Goal: Information Seeking & Learning: Learn about a topic

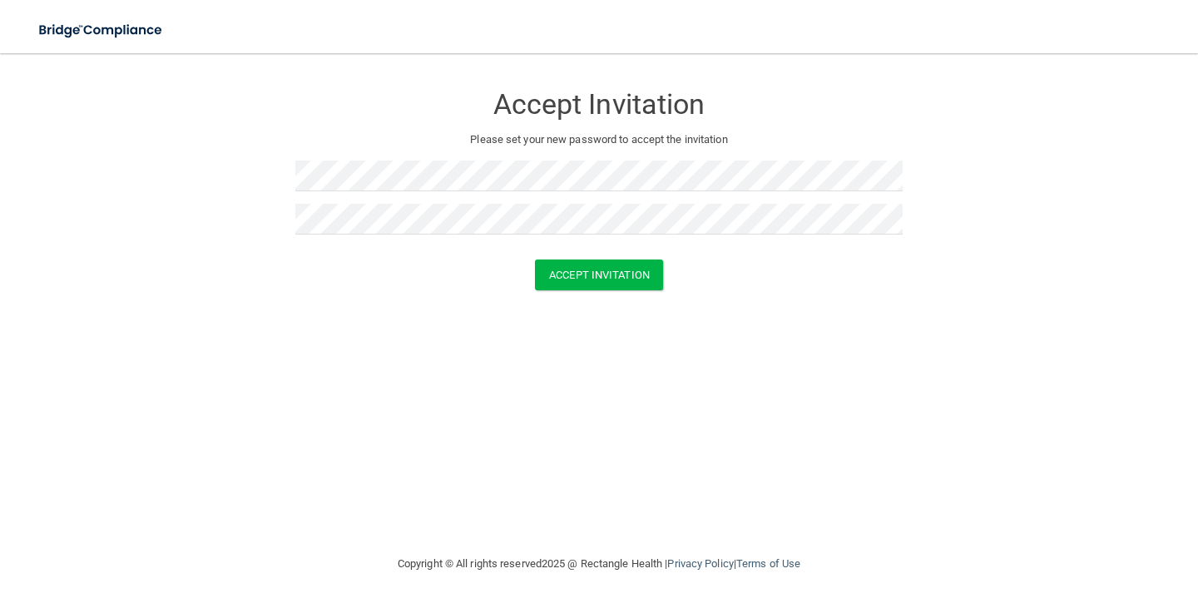
click at [599, 377] on div "Accept Invitation Please set your new password to accept the invitation Accept …" at bounding box center [599, 304] width 1132 height 468
click at [592, 263] on button "Accept Invitation" at bounding box center [599, 275] width 128 height 31
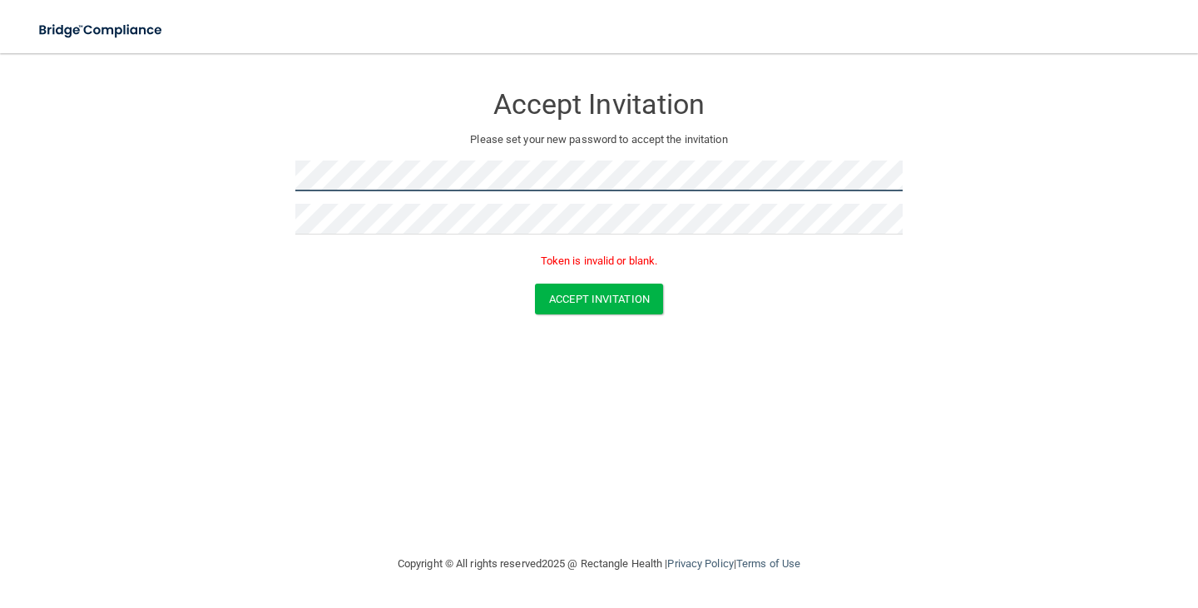
click at [0, 245] on main "Accept Invitation Please set your new password to accept the invitation Token i…" at bounding box center [599, 330] width 1198 height 555
drag, startPoint x: 0, startPoint y: 245, endPoint x: 11, endPoint y: 272, distance: 28.7
click at [0, 245] on main "Accept Invitation Please set your new password to accept the invitation Token i…" at bounding box center [599, 330] width 1198 height 555
click at [272, 193] on form "Accept Invitation Please set your new password to accept the invitation Token i…" at bounding box center [599, 202] width 1132 height 265
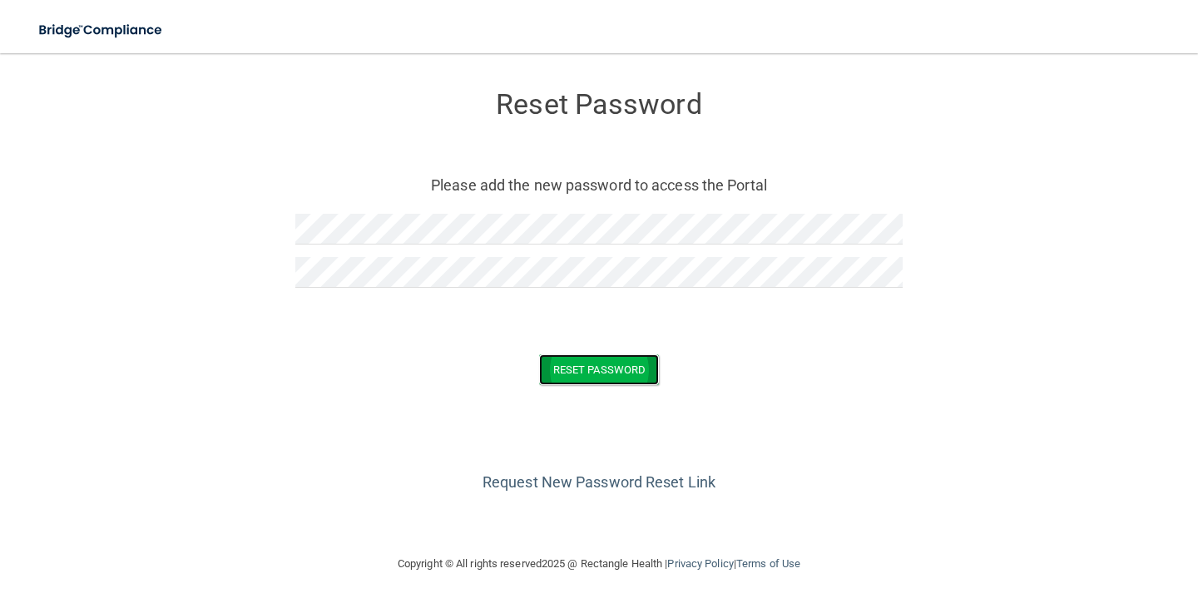
click at [608, 374] on button "Reset Password" at bounding box center [599, 369] width 120 height 31
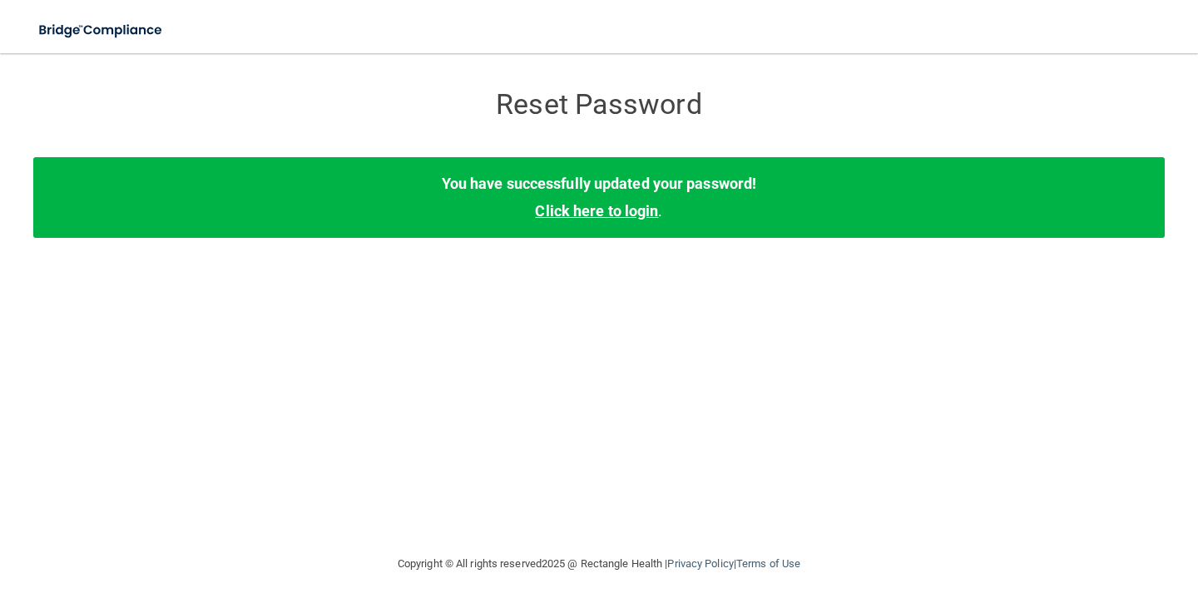
click at [611, 206] on link "Click here to login" at bounding box center [596, 210] width 123 height 17
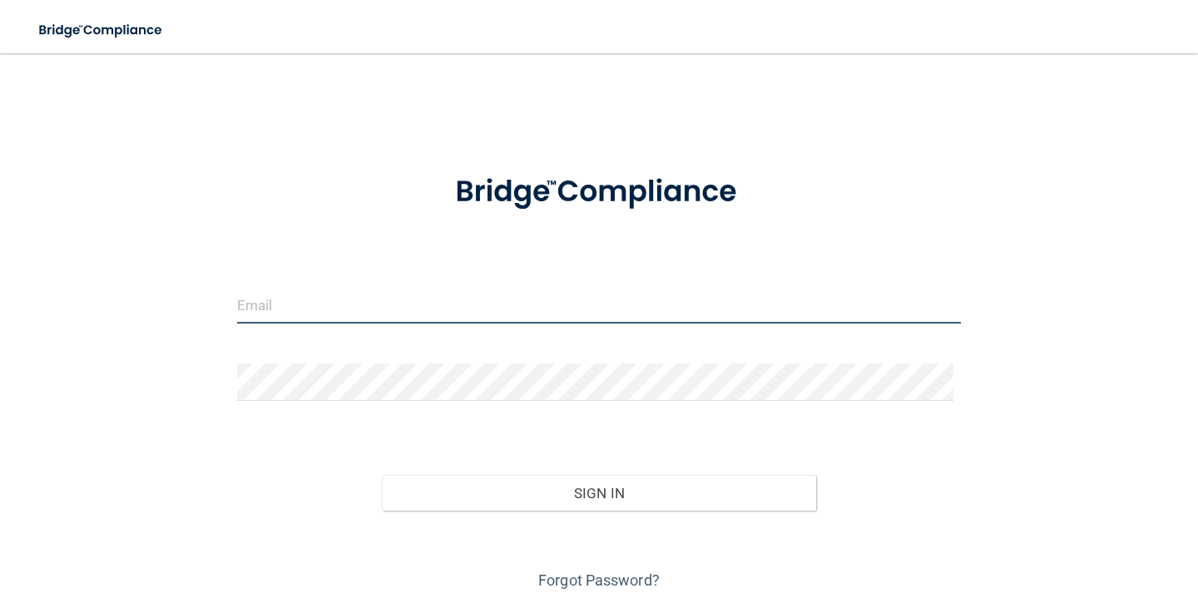
click at [396, 310] on input "email" at bounding box center [599, 304] width 724 height 37
type input "[EMAIL_ADDRESS][DOMAIN_NAME]"
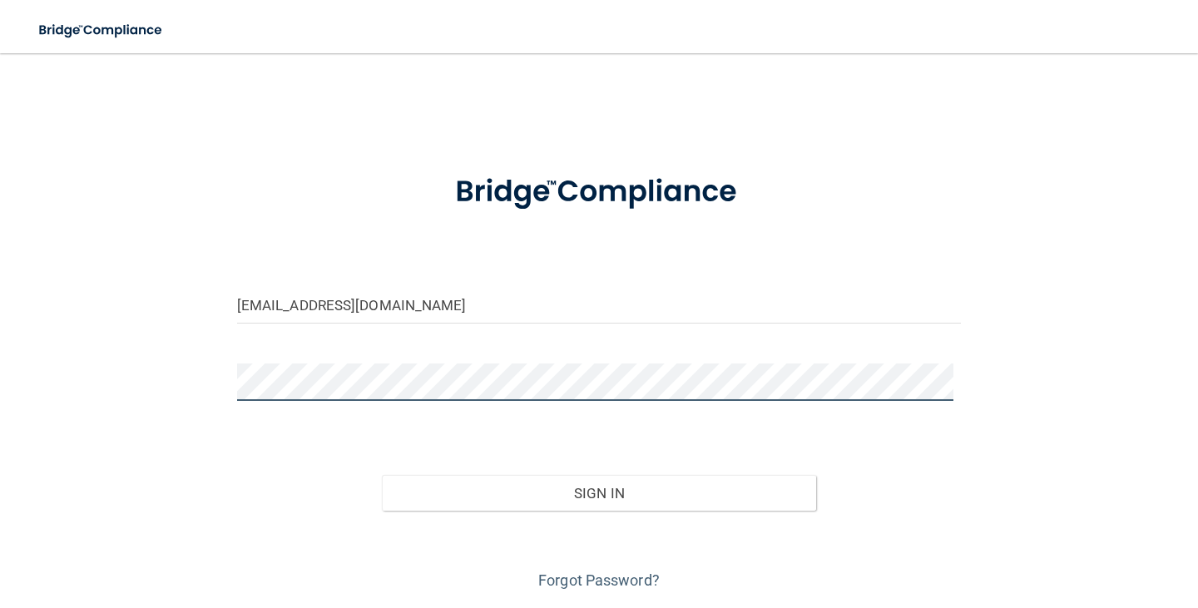
click at [382, 475] on button "Sign In" at bounding box center [599, 493] width 434 height 37
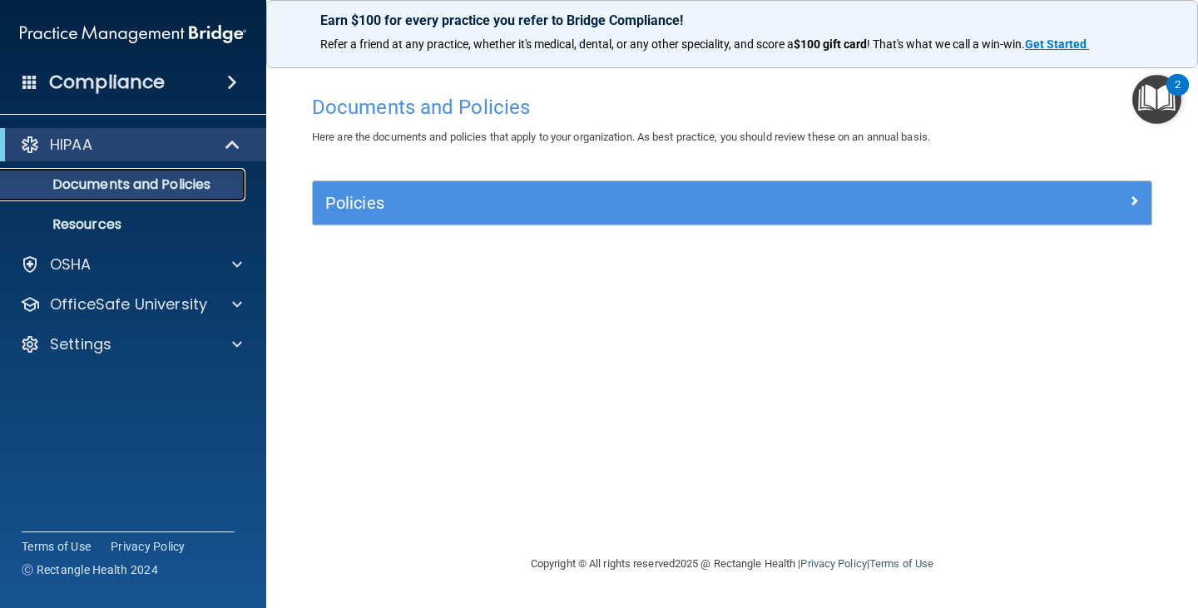
click at [165, 181] on p "Documents and Policies" at bounding box center [124, 184] width 227 height 17
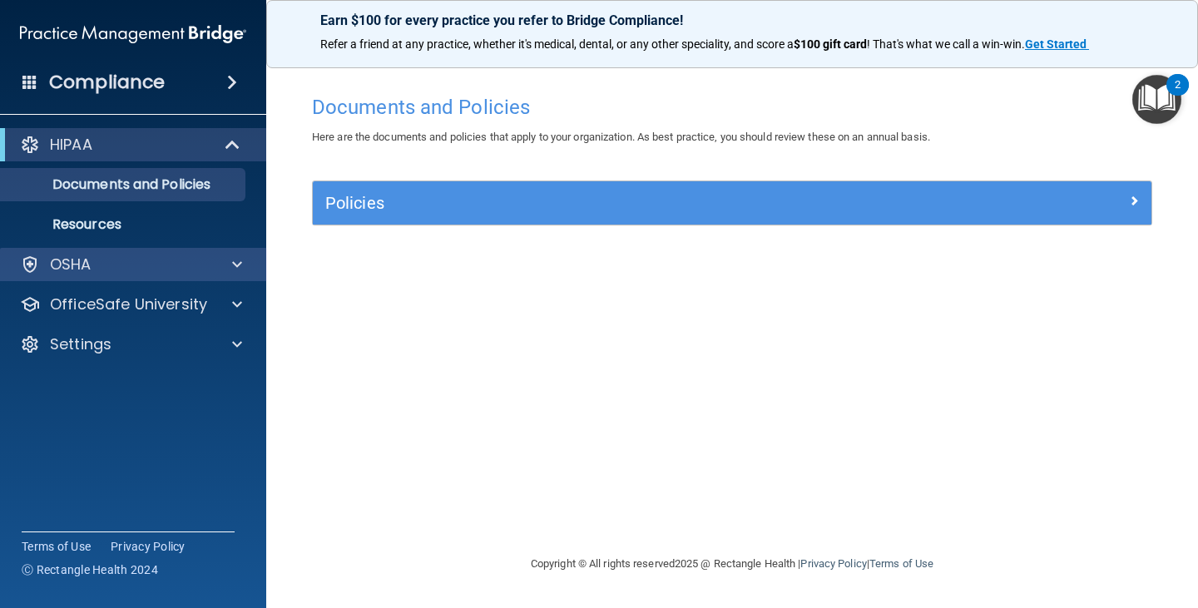
click at [161, 277] on div "OSHA" at bounding box center [133, 264] width 267 height 33
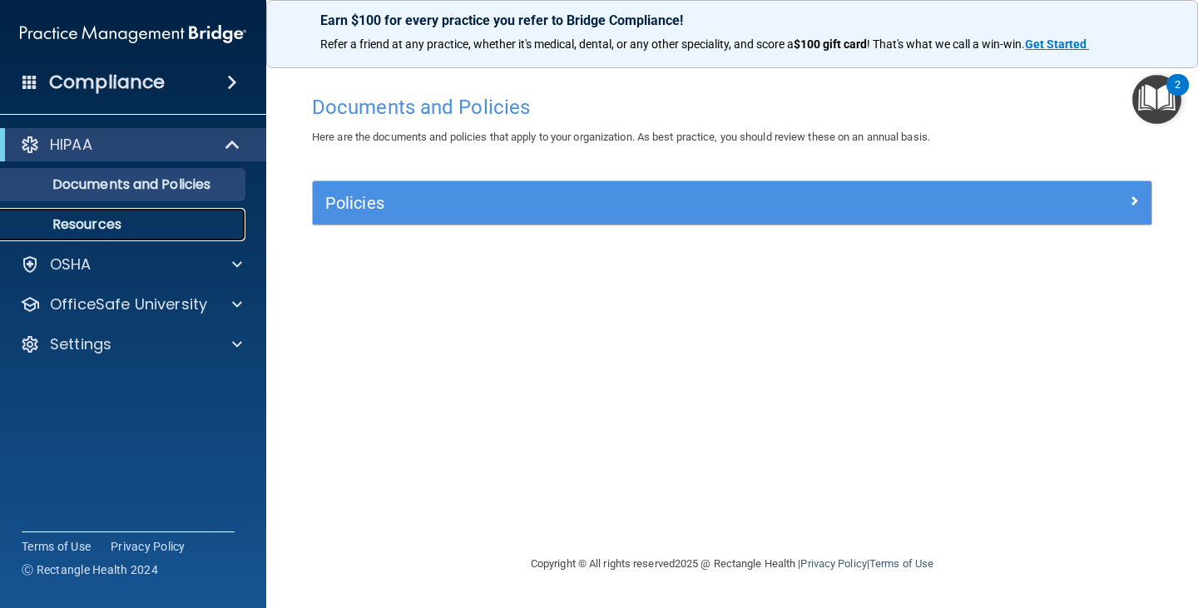
click at [92, 218] on p "Resources" at bounding box center [124, 224] width 227 height 17
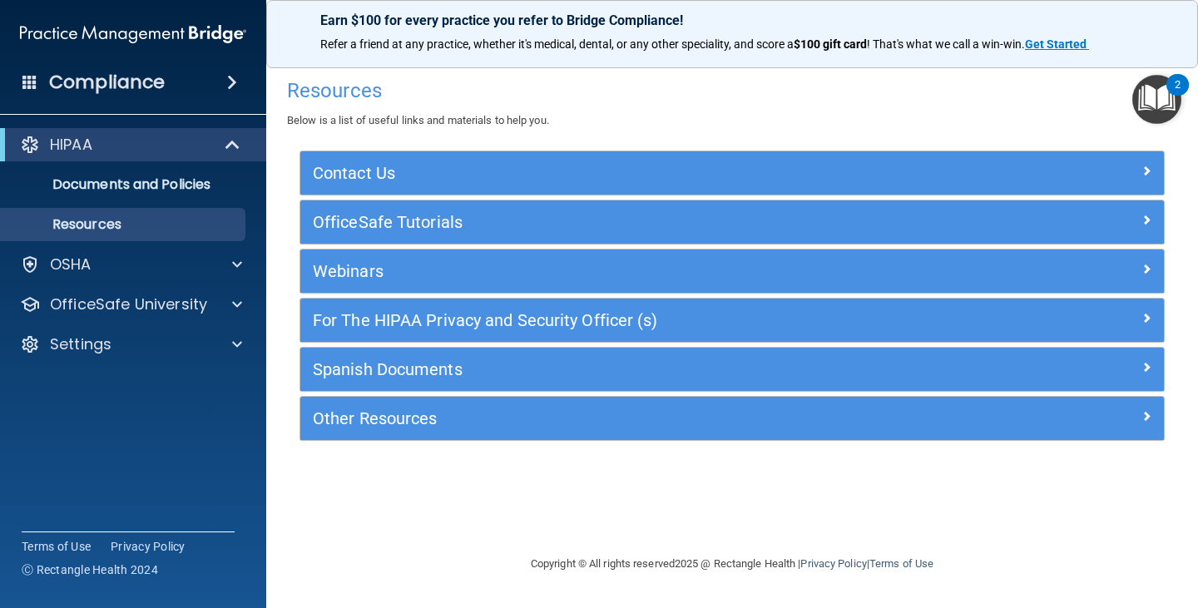
click at [215, 81] on div "Compliance" at bounding box center [133, 82] width 266 height 37
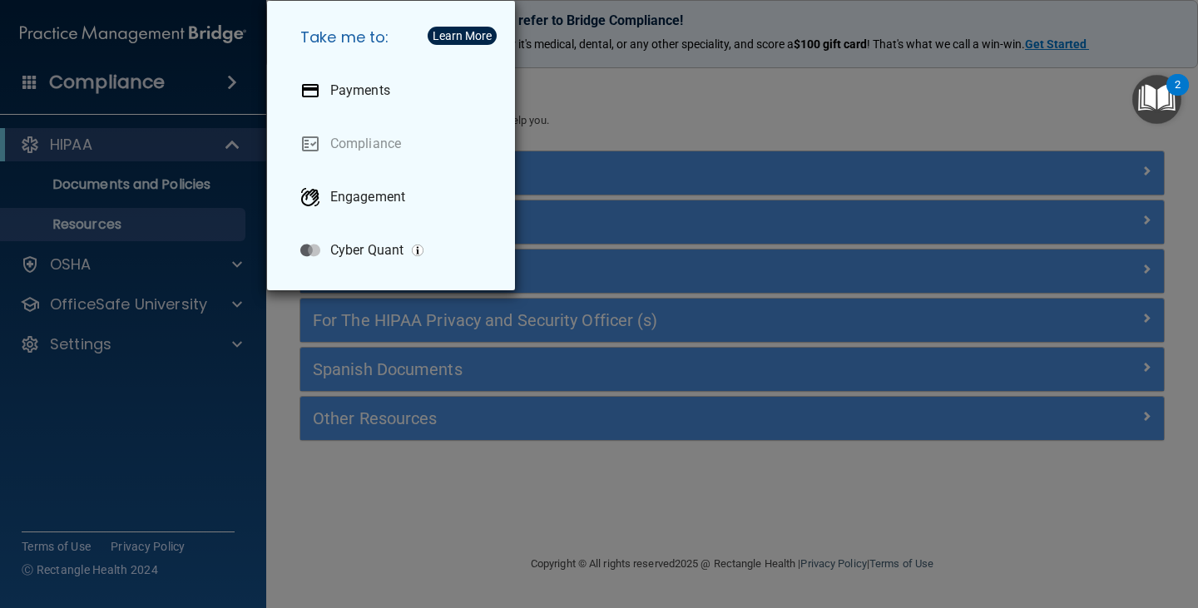
click at [155, 186] on div "Take me to: Payments Compliance Engagement Cyber Quant" at bounding box center [599, 304] width 1198 height 608
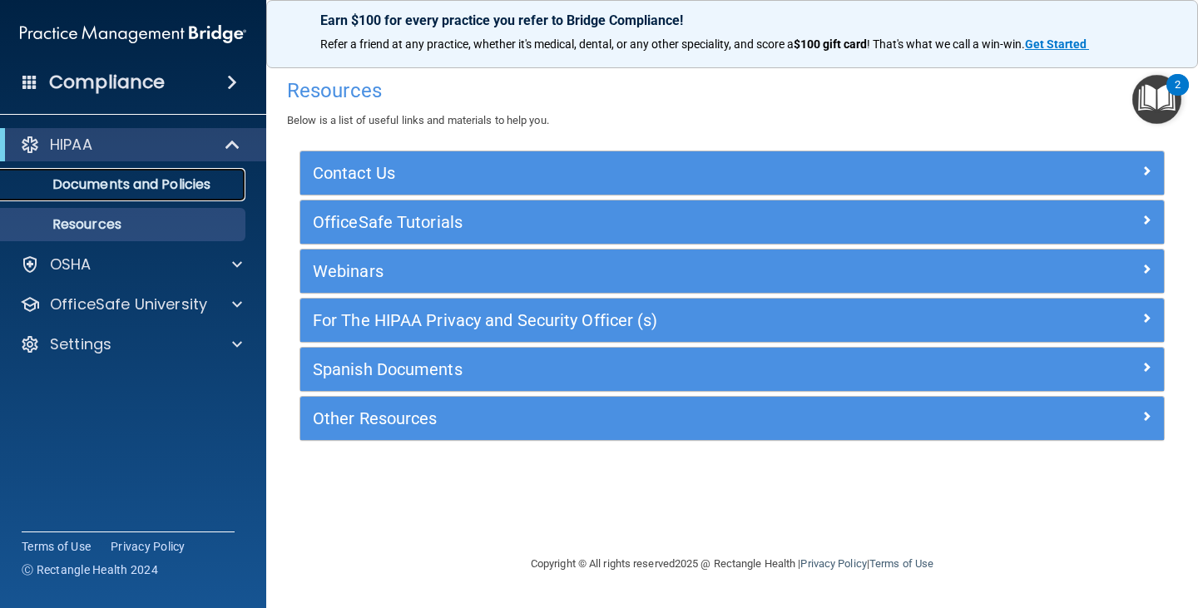
click at [161, 188] on p "Documents and Policies" at bounding box center [124, 184] width 227 height 17
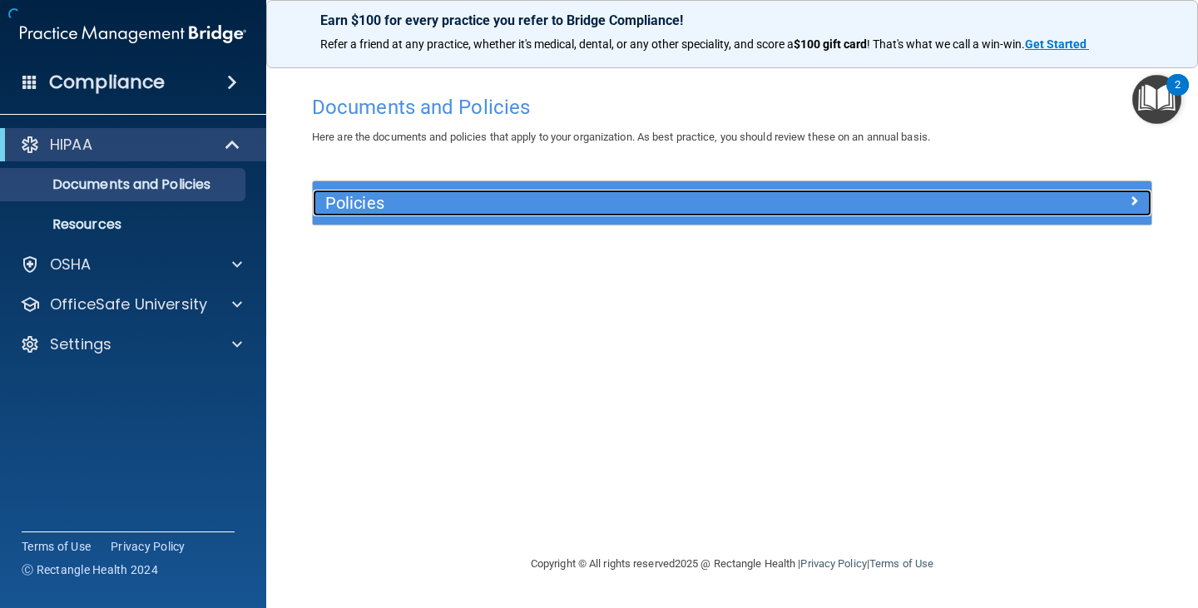
click at [393, 202] on h5 "Policies" at bounding box center [627, 203] width 604 height 18
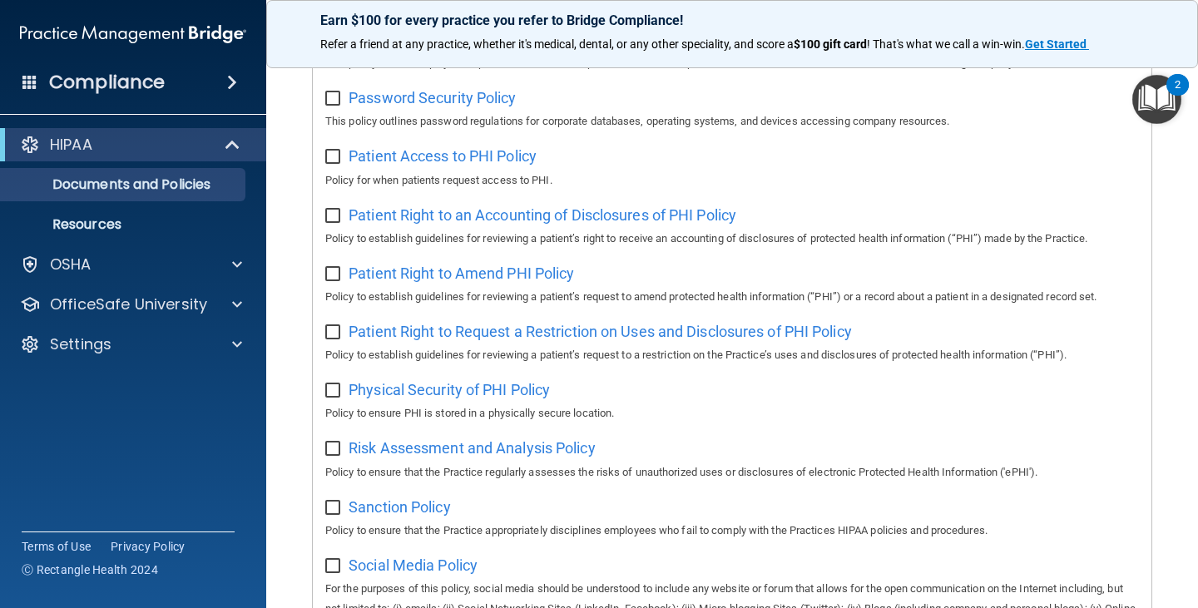
scroll to position [1082, 0]
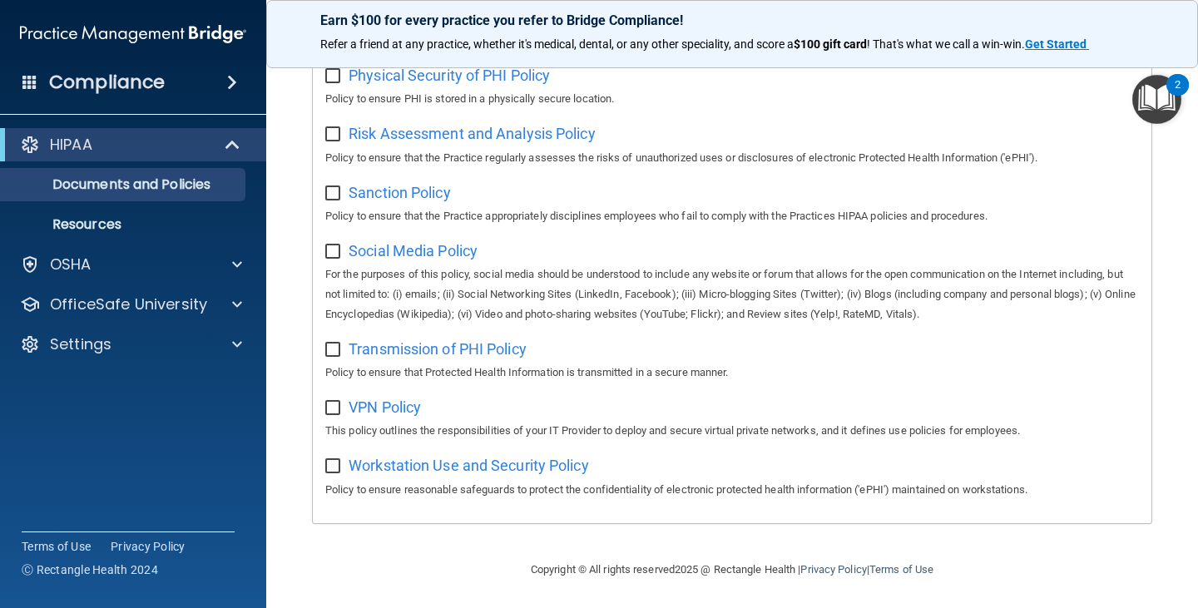
click at [1153, 110] on img "Open Resource Center, 2 new notifications" at bounding box center [1156, 99] width 49 height 49
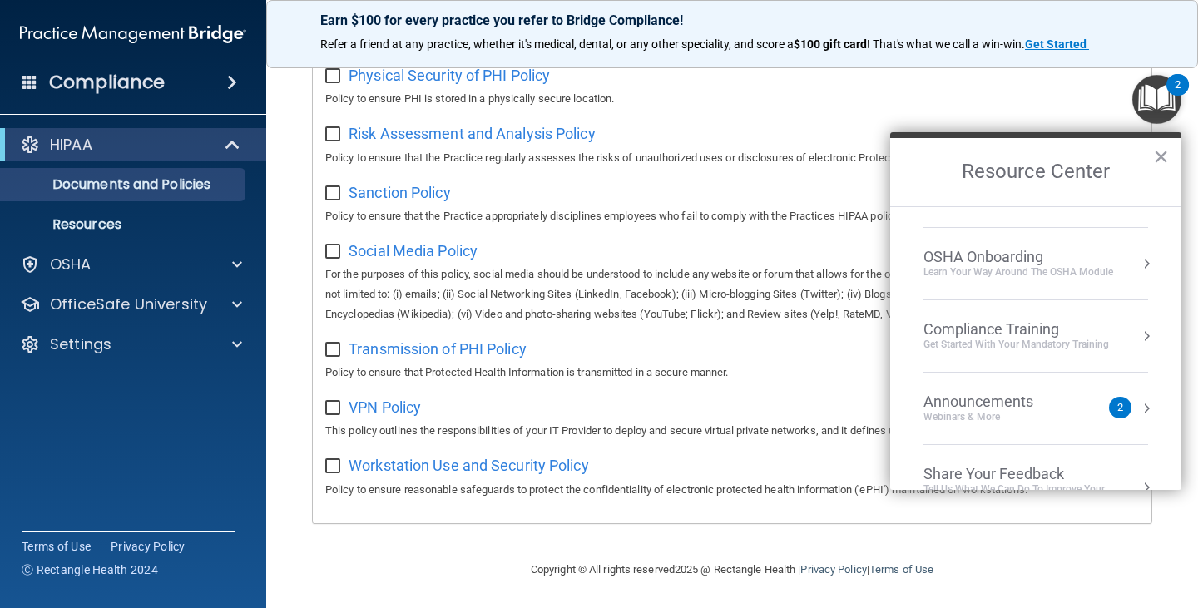
scroll to position [93, 0]
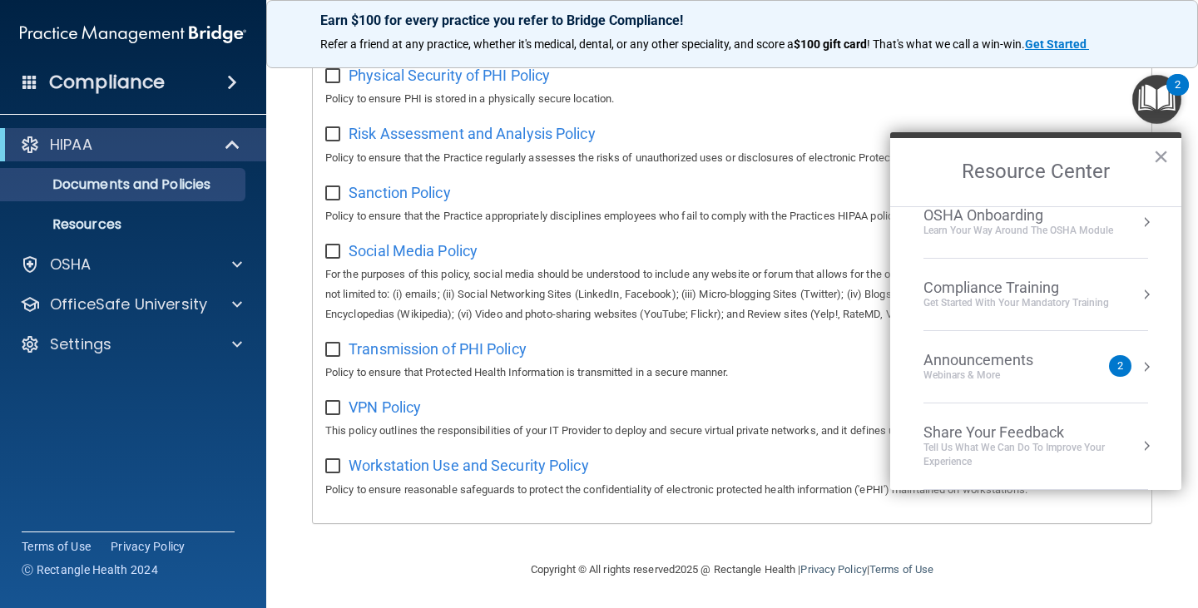
click at [1176, 152] on h2 "Resource Center" at bounding box center [1035, 172] width 291 height 68
click at [1163, 150] on button "×" at bounding box center [1161, 156] width 16 height 27
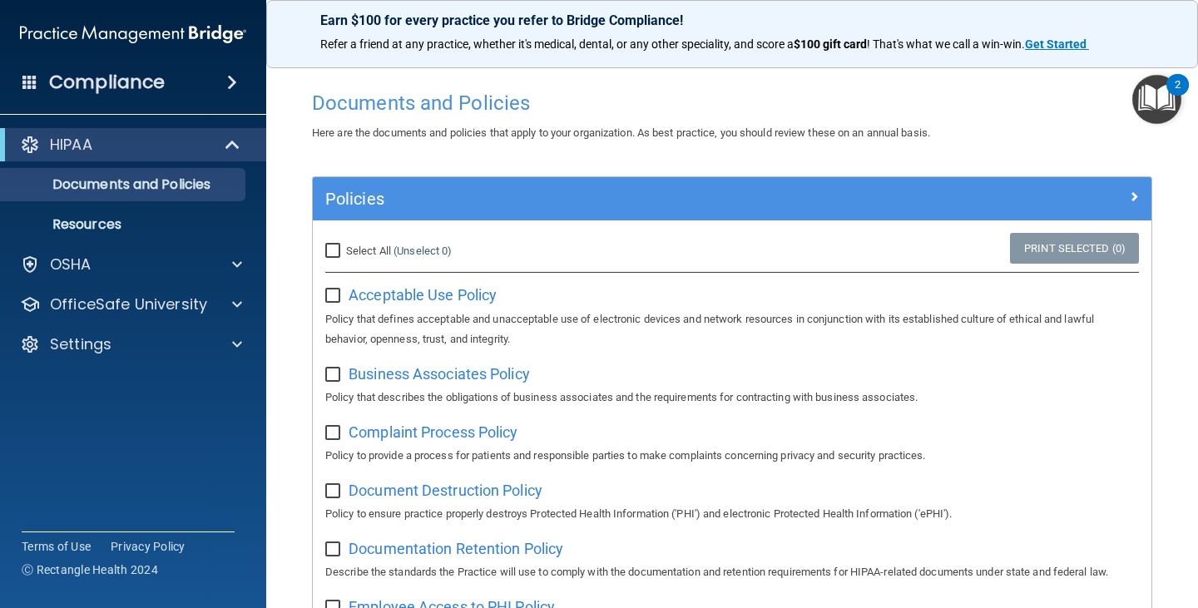
scroll to position [0, 0]
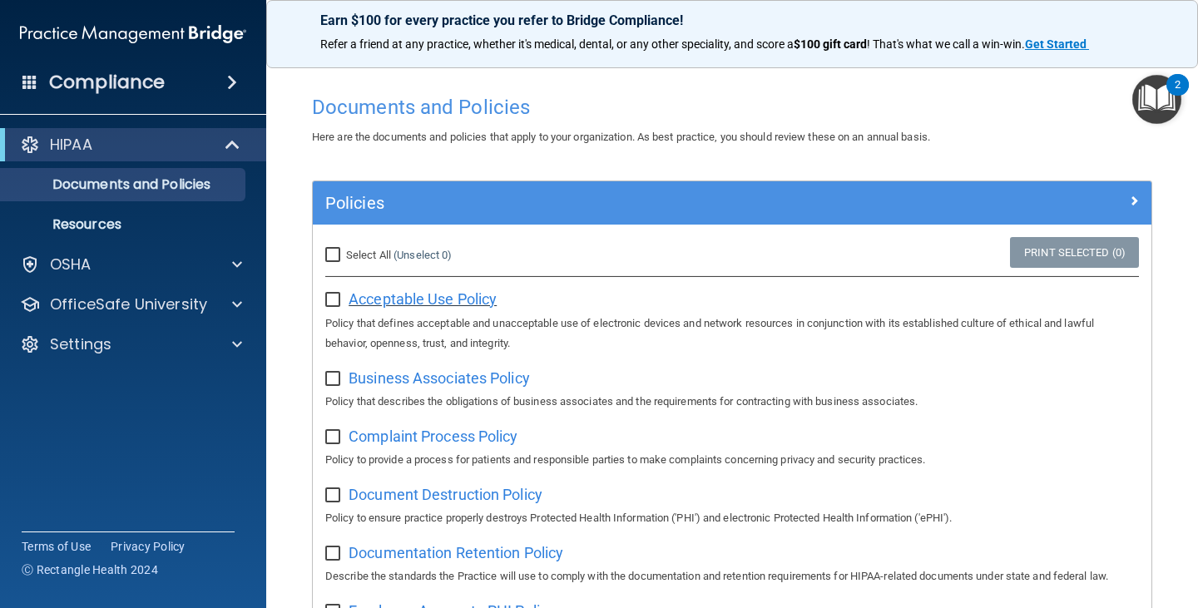
click at [413, 305] on span "Acceptable Use Policy" at bounding box center [423, 298] width 148 height 17
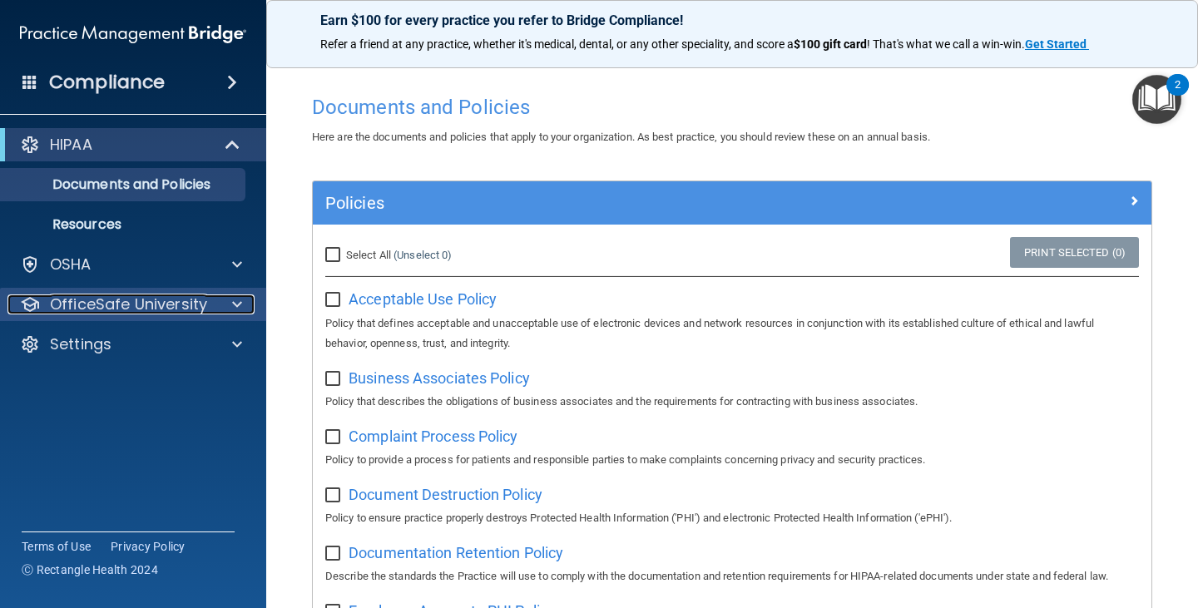
click at [214, 305] on div at bounding box center [235, 305] width 42 height 20
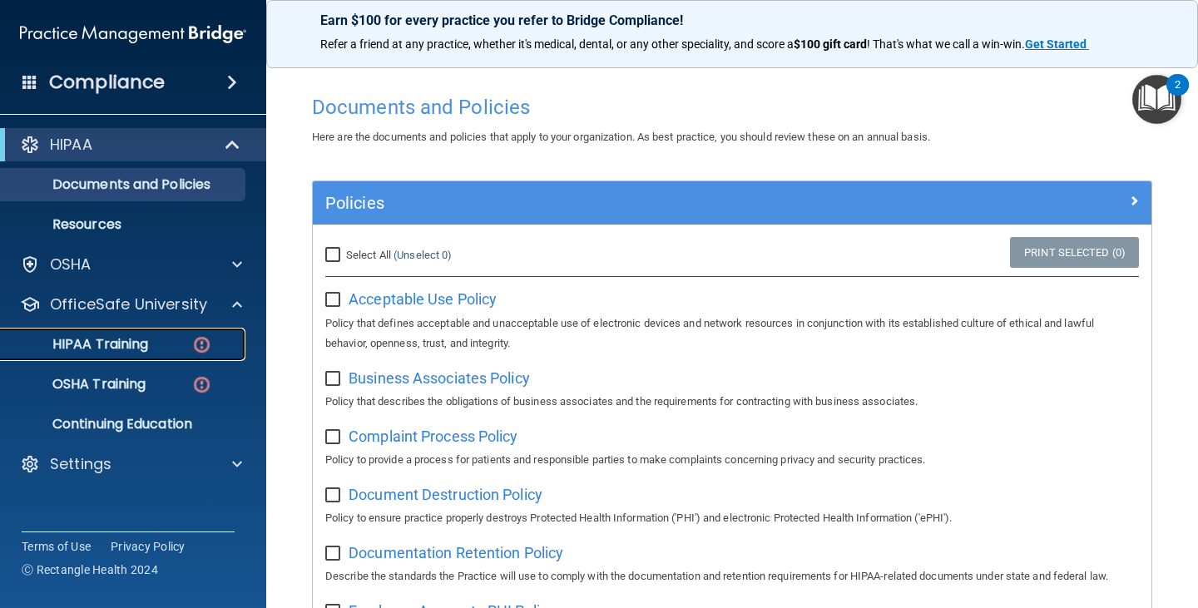
click at [198, 344] on img at bounding box center [201, 344] width 21 height 21
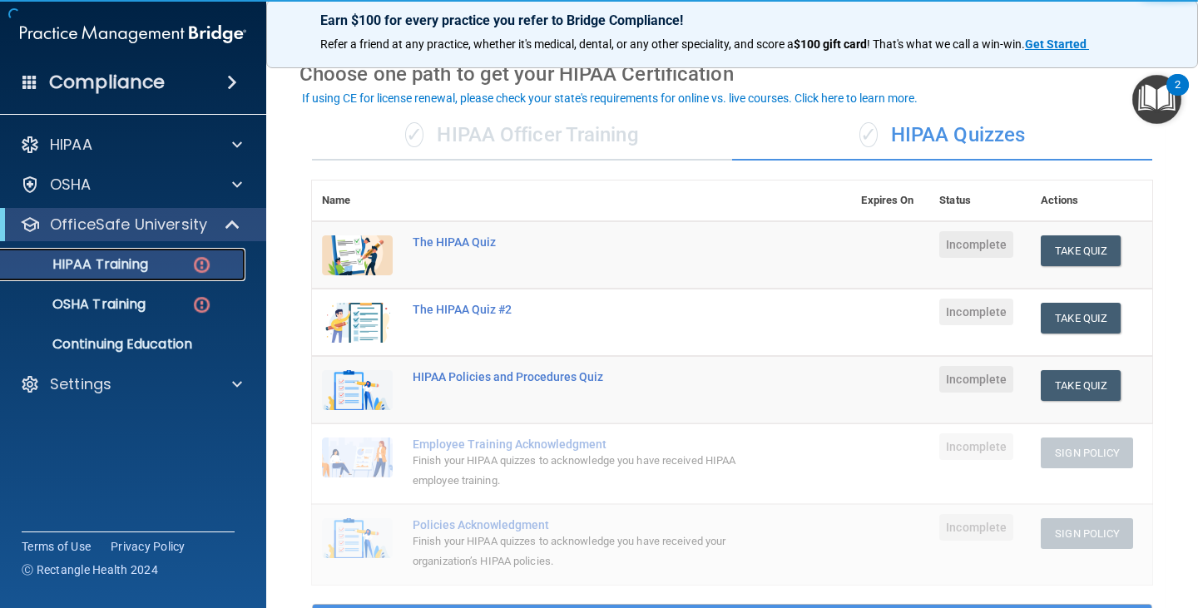
scroll to position [166, 0]
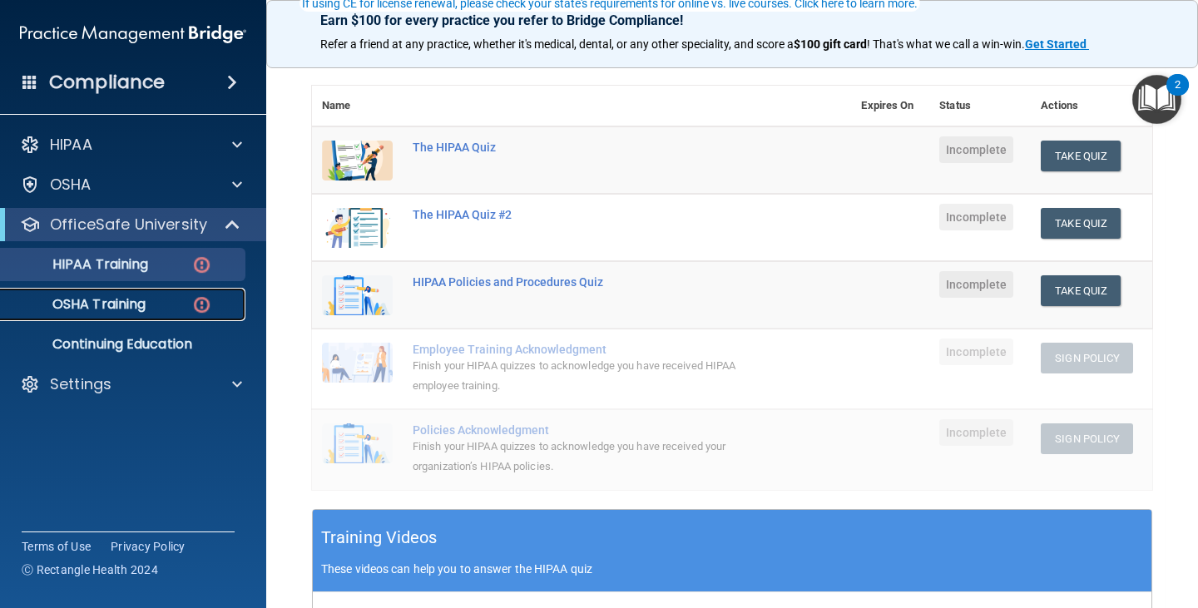
click at [186, 310] on div "OSHA Training" at bounding box center [124, 304] width 227 height 17
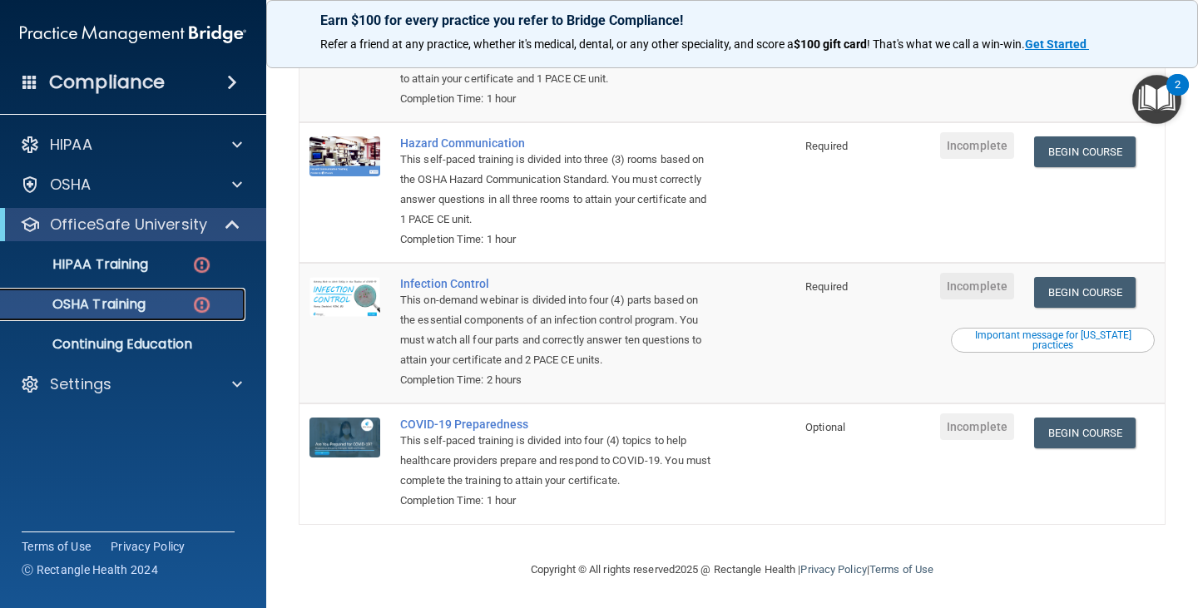
scroll to position [277, 0]
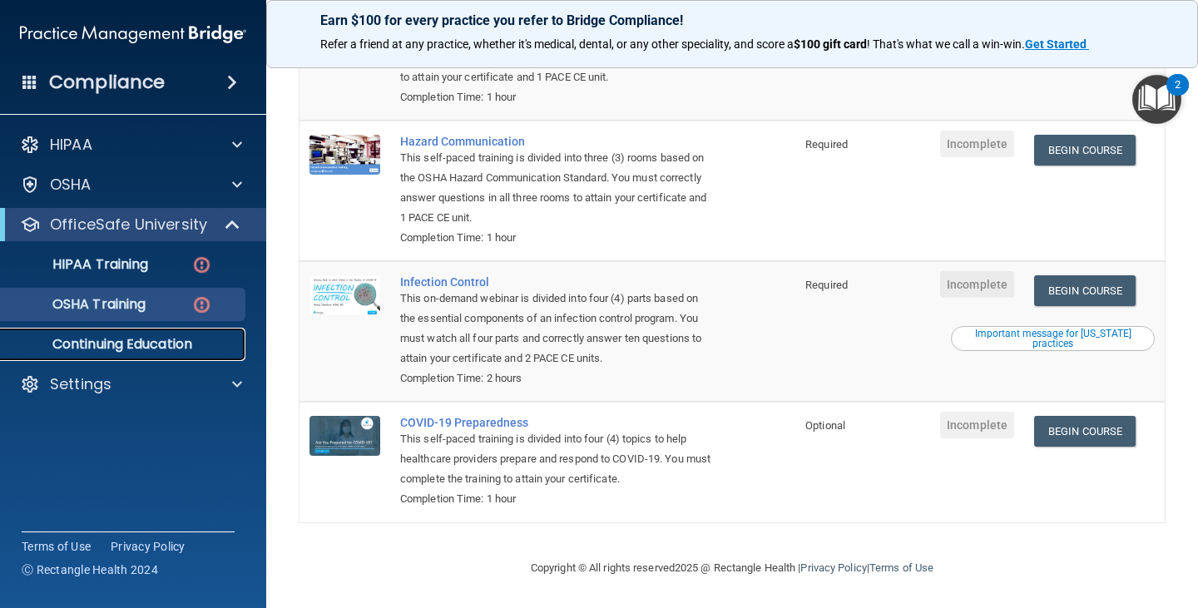
click at [131, 349] on p "Continuing Education" at bounding box center [124, 344] width 227 height 17
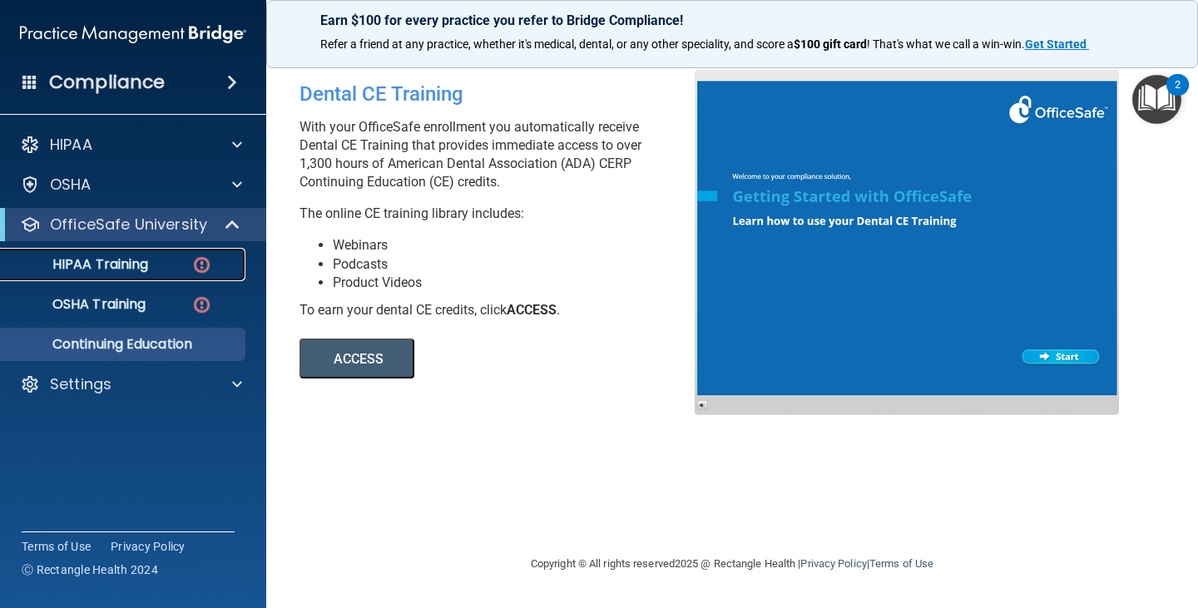
click at [87, 258] on p "HIPAA Training" at bounding box center [79, 264] width 137 height 17
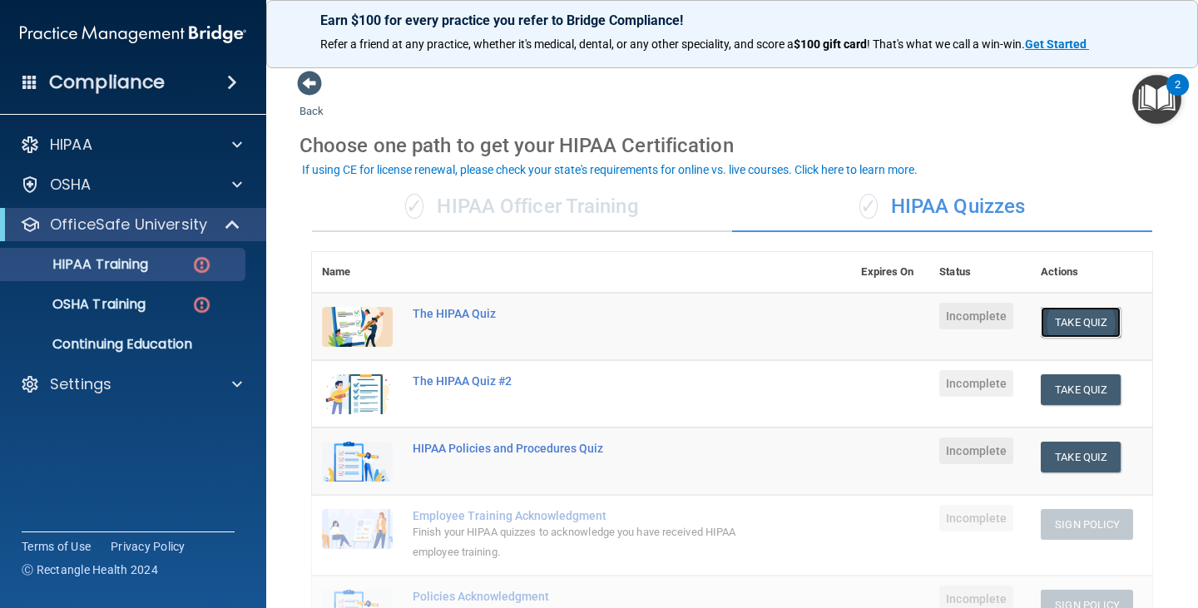
click at [1061, 315] on button "Take Quiz" at bounding box center [1081, 322] width 80 height 31
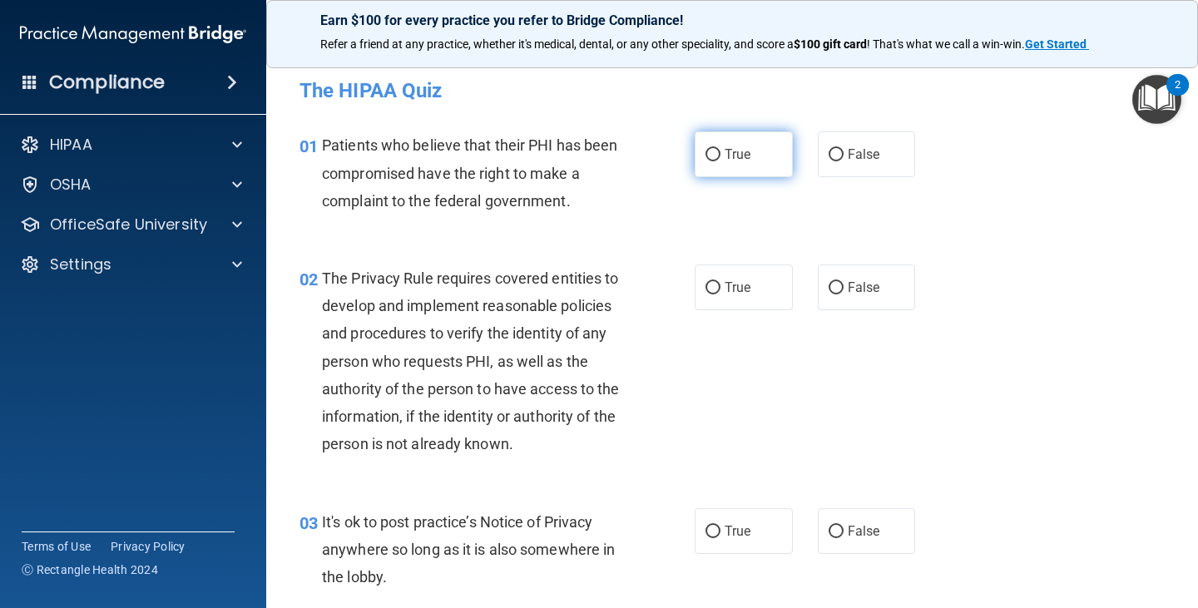
click at [716, 160] on label "True" at bounding box center [744, 154] width 98 height 46
click at [716, 160] on input "True" at bounding box center [713, 155] width 15 height 12
radio input "true"
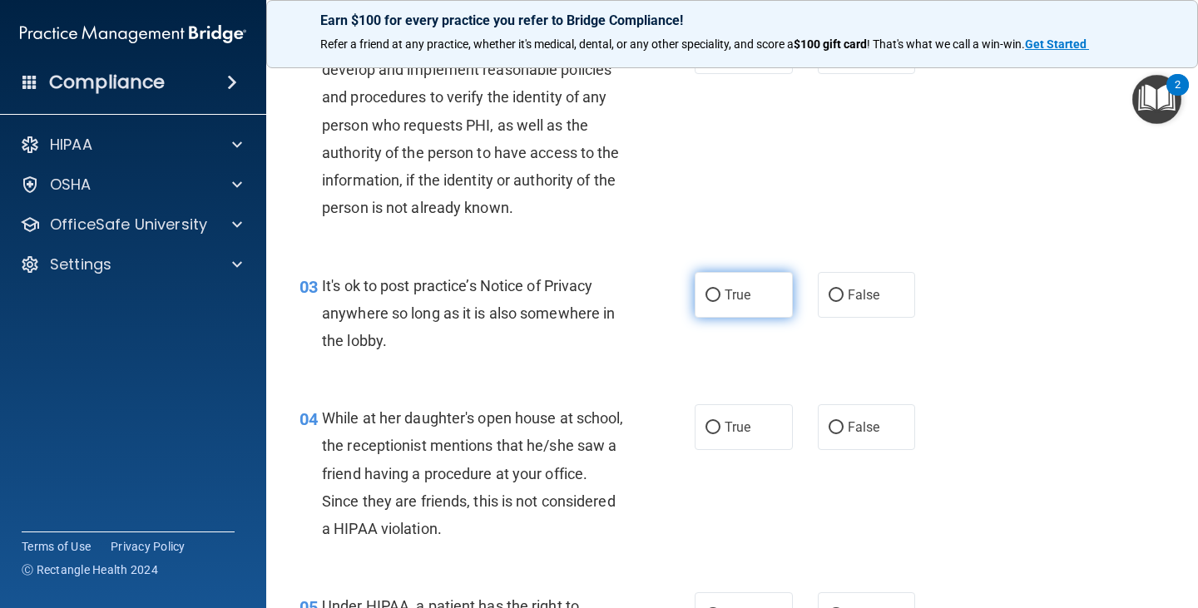
scroll to position [333, 0]
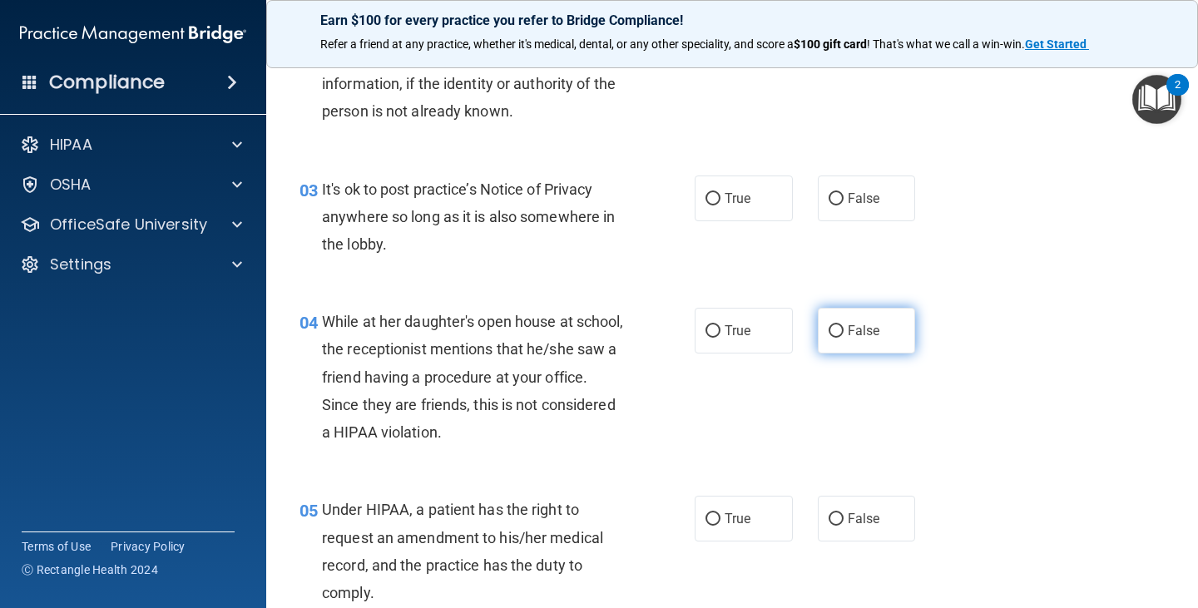
click at [851, 339] on label "False" at bounding box center [867, 331] width 98 height 46
click at [844, 338] on input "False" at bounding box center [836, 331] width 15 height 12
radio input "true"
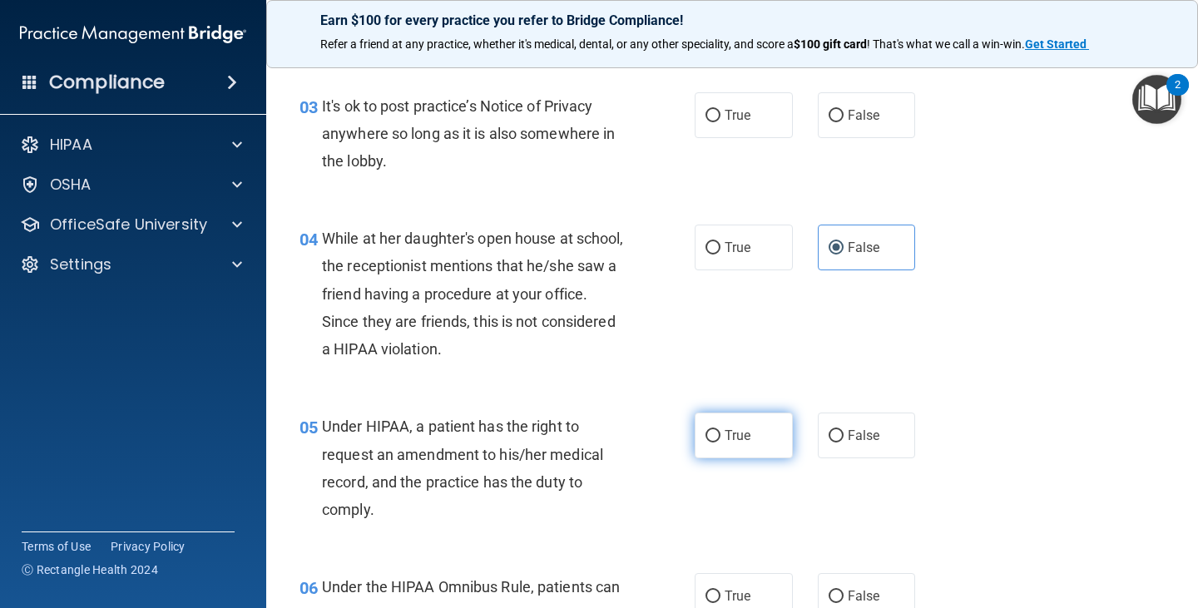
click at [749, 430] on label "True" at bounding box center [744, 436] width 98 height 46
click at [721, 430] on input "True" at bounding box center [713, 436] width 15 height 12
radio input "true"
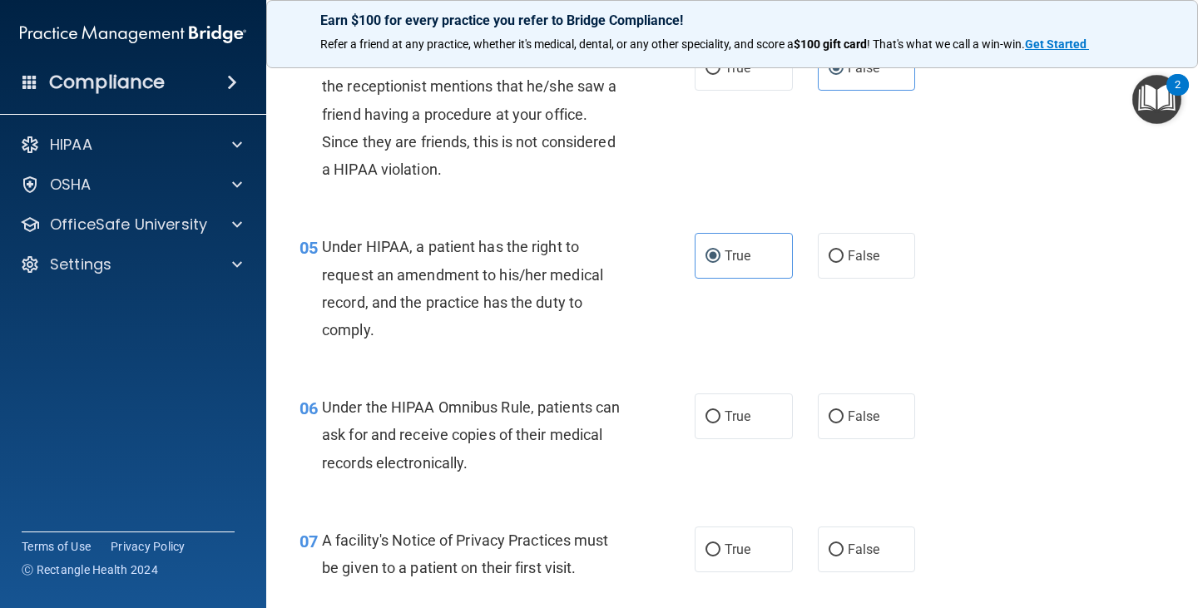
scroll to position [666, 0]
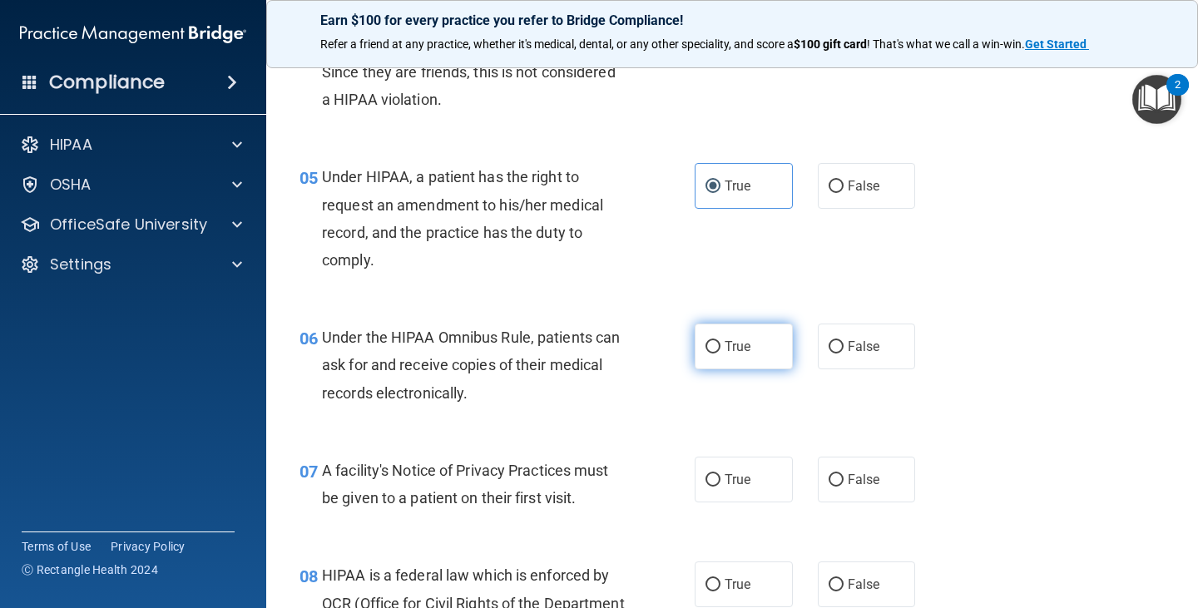
click at [726, 354] on span "True" at bounding box center [738, 347] width 26 height 16
click at [721, 354] on input "True" at bounding box center [713, 347] width 15 height 12
radio input "true"
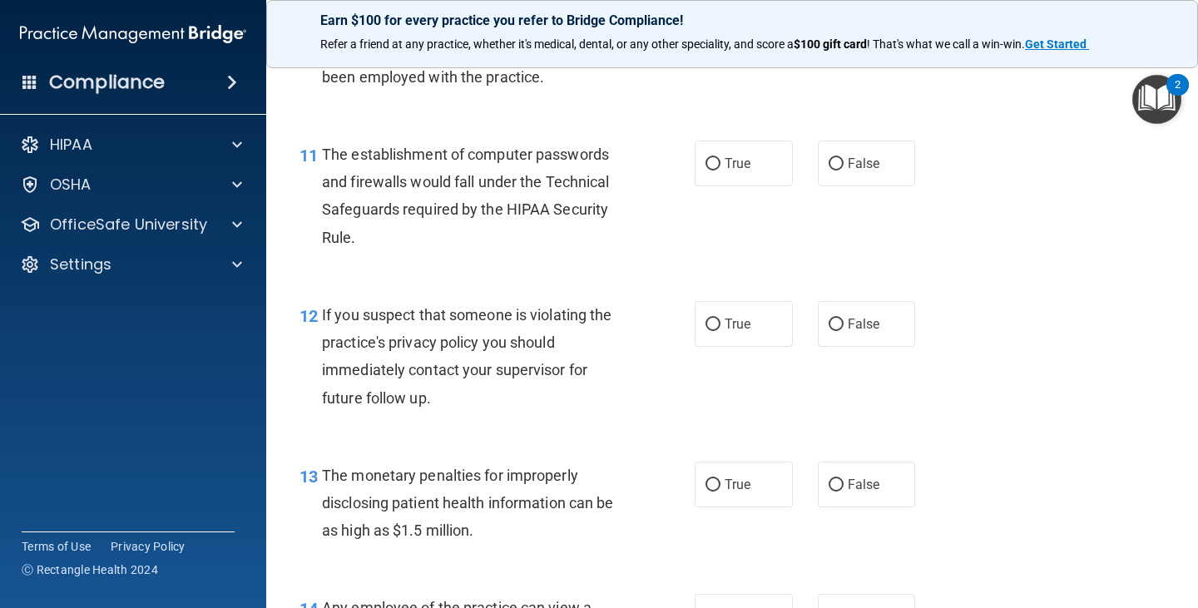
scroll to position [1664, 0]
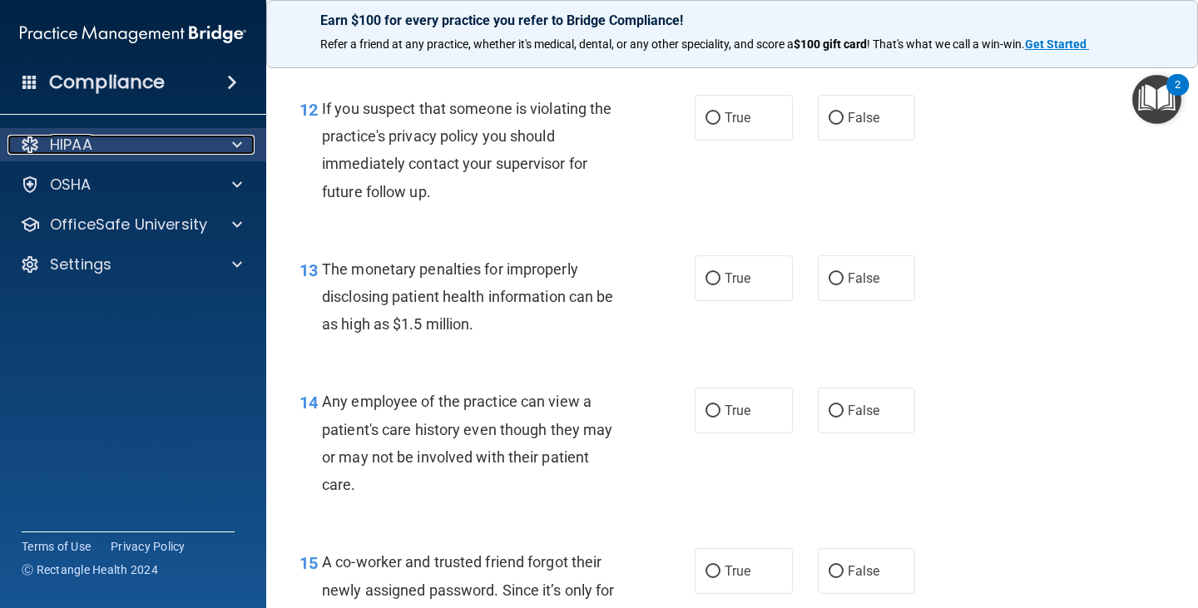
click at [72, 141] on p "HIPAA" at bounding box center [71, 145] width 42 height 20
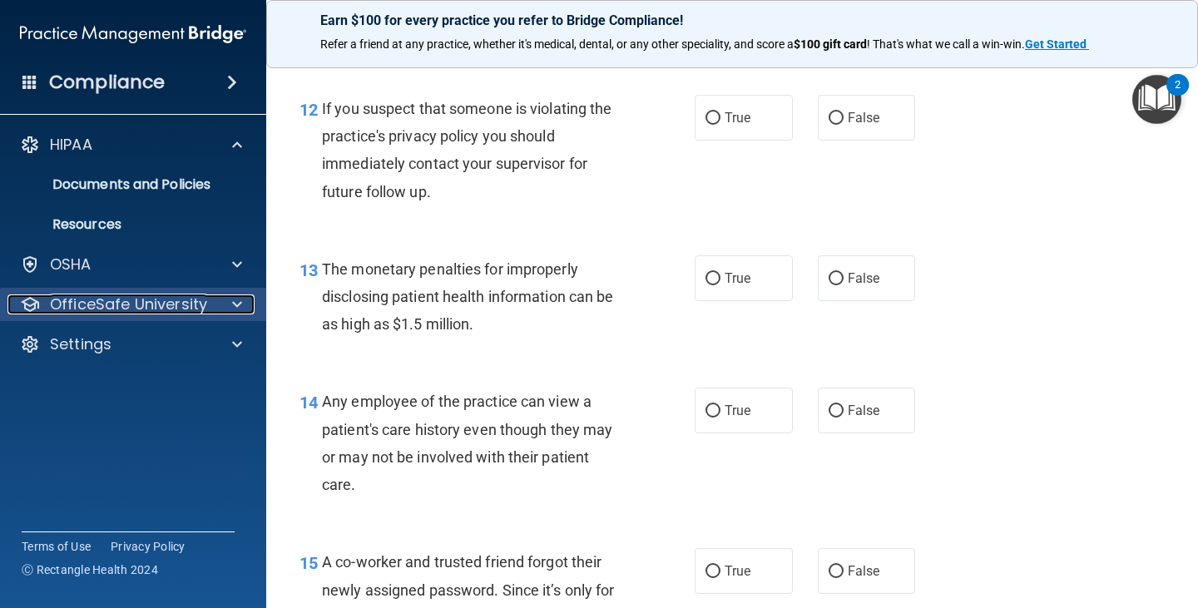
click at [120, 306] on p "OfficeSafe University" at bounding box center [128, 305] width 157 height 20
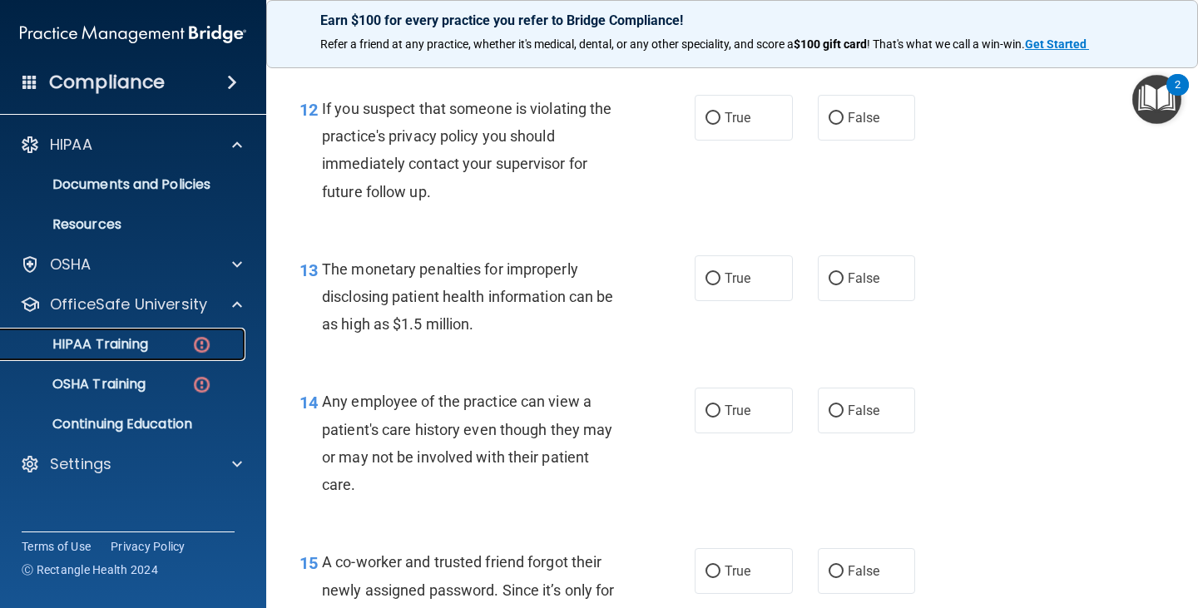
click at [181, 339] on div "HIPAA Training" at bounding box center [124, 344] width 227 height 17
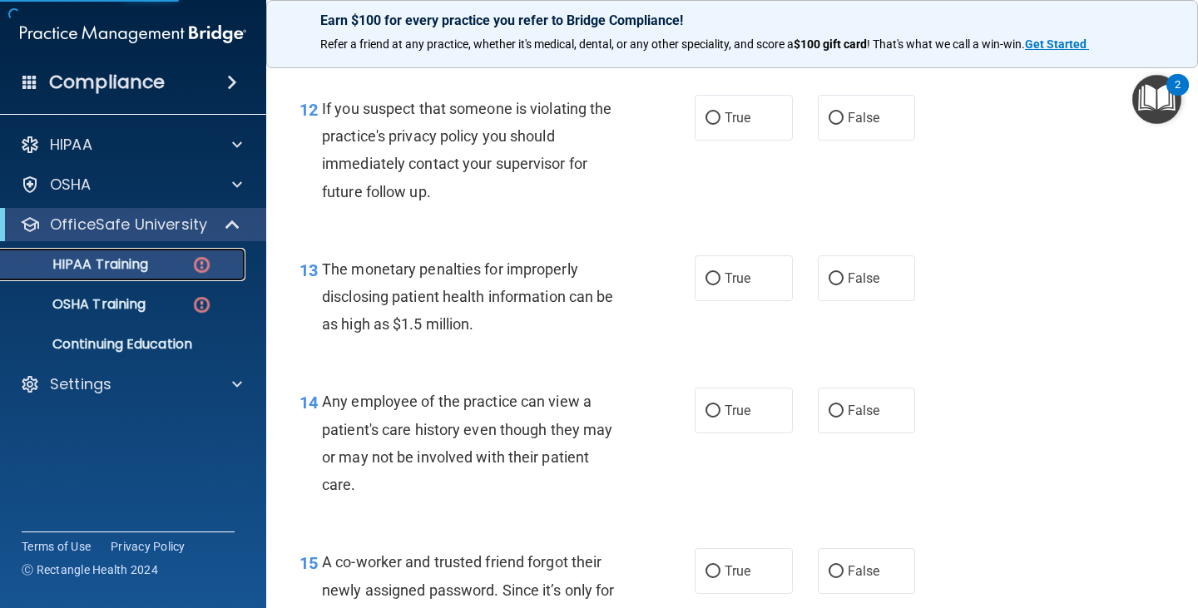
click at [213, 270] on div "HIPAA Training" at bounding box center [124, 264] width 227 height 17
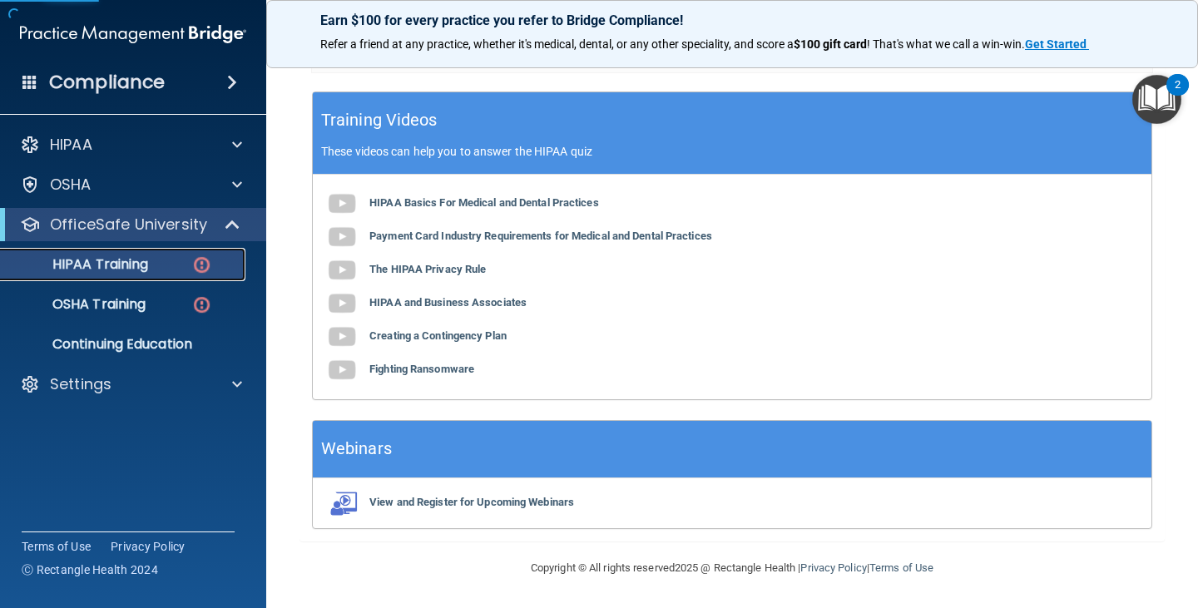
scroll to position [170, 0]
